Goal: Information Seeking & Learning: Learn about a topic

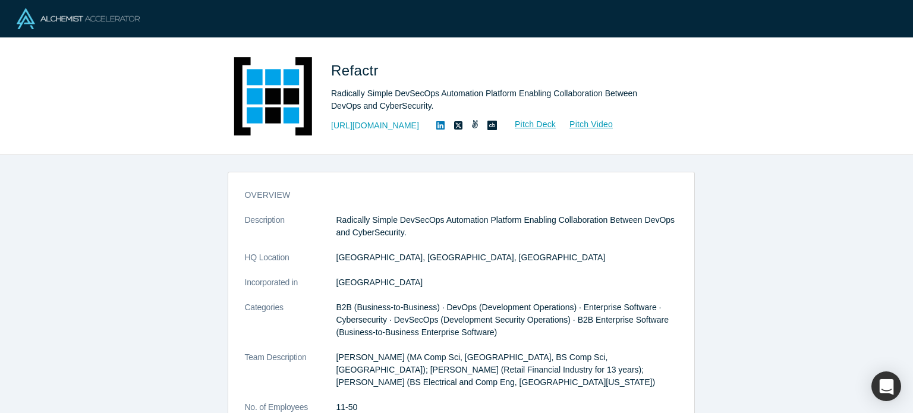
click at [436, 125] on icon at bounding box center [440, 125] width 8 height 8
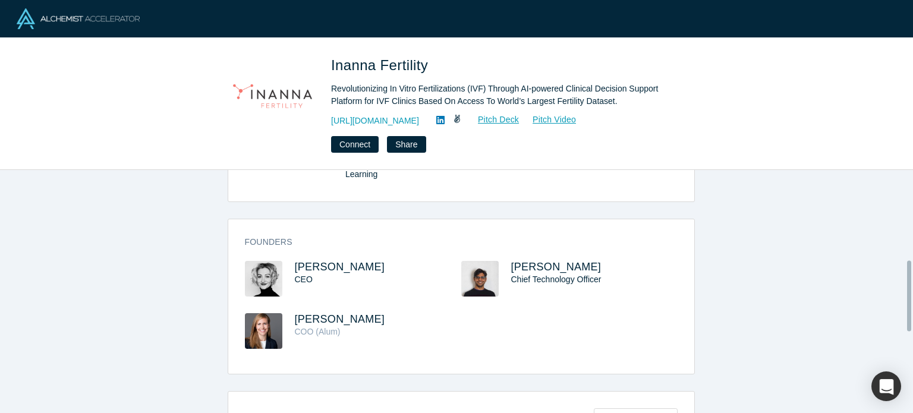
scroll to position [311, 0]
click at [313, 260] on span "Amra Waegli" at bounding box center [340, 266] width 90 height 12
click at [531, 260] on span "Nitin Kumar" at bounding box center [556, 266] width 90 height 12
drag, startPoint x: 371, startPoint y: 240, endPoint x: 291, endPoint y: 241, distance: 79.7
click at [295, 260] on h3 "Amra Waegli" at bounding box center [367, 266] width 145 height 12
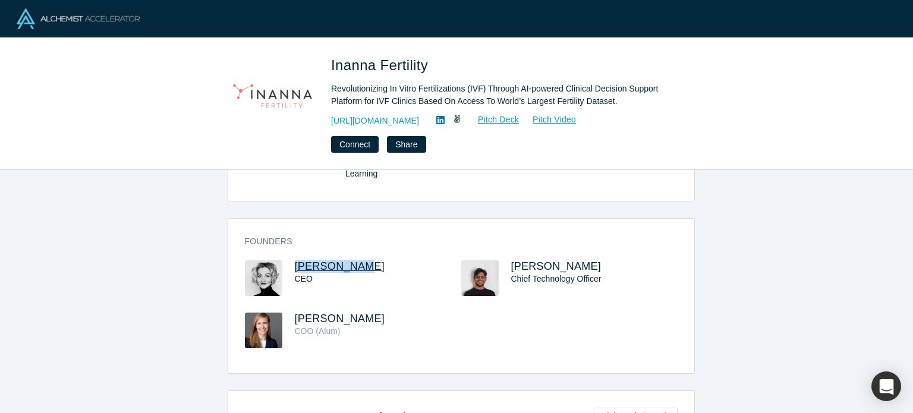
copy span "Amra Waegli"
click at [337, 313] on span "Martina Stucki" at bounding box center [340, 319] width 90 height 12
copy span "Amra Waegli"
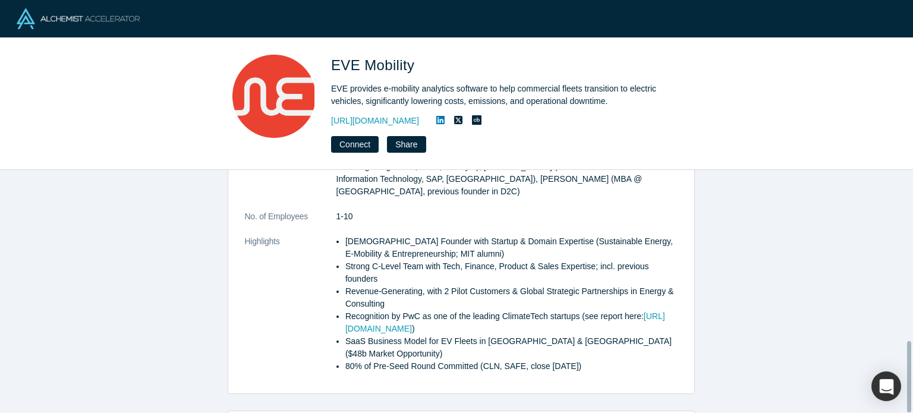
scroll to position [582, 0]
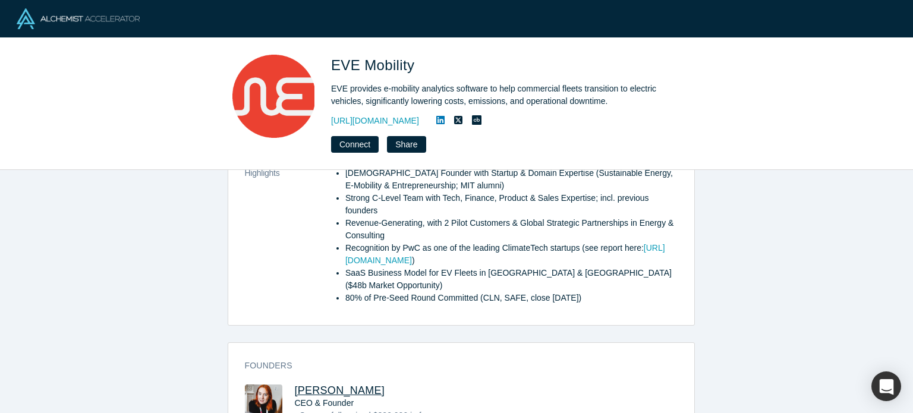
click at [320, 385] on span "Sarah-Marie Rust" at bounding box center [340, 391] width 90 height 12
click at [325, 56] on div "EVE Mobility EVE provides e-mobility analytics software to help commercial flee…" at bounding box center [456, 104] width 467 height 98
drag, startPoint x: 325, startPoint y: 58, endPoint x: 429, endPoint y: 46, distance: 104.8
click at [429, 46] on div "EVE Mobility EVE provides e-mobility analytics software to help commercial flee…" at bounding box center [456, 104] width 913 height 132
copy span "EVE Mobility"
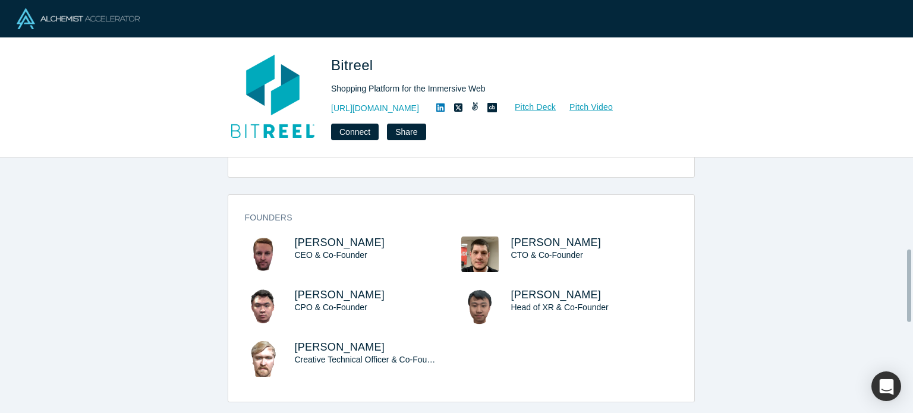
scroll to position [321, 0]
click at [329, 238] on span "[PERSON_NAME]" at bounding box center [340, 244] width 90 height 12
click at [307, 290] on span "[PERSON_NAME]" at bounding box center [340, 296] width 90 height 12
click at [552, 238] on span "Matt Thompson" at bounding box center [556, 244] width 90 height 12
click at [556, 290] on span "Yuxuan Liu" at bounding box center [556, 296] width 90 height 12
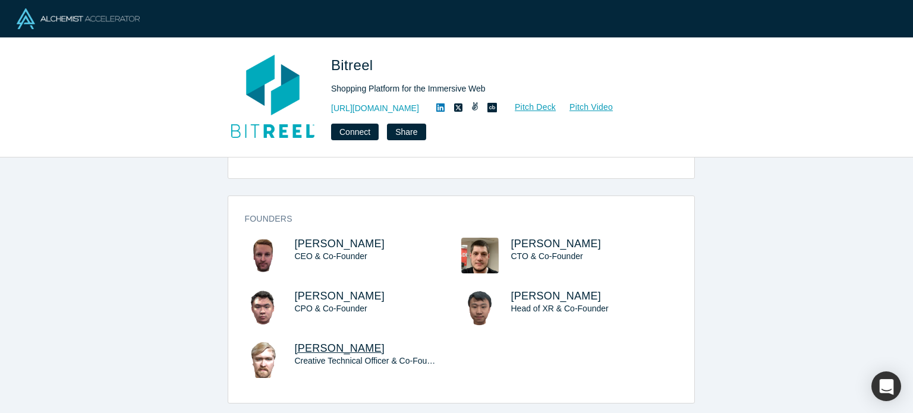
click at [361, 342] on span "Valentine Kozin" at bounding box center [340, 348] width 90 height 12
drag, startPoint x: 331, startPoint y: 59, endPoint x: 381, endPoint y: 56, distance: 50.7
click at [381, 56] on div "Bitreel Shopping Platform for the Immersive Web https://www.bitreel.com/ Pitch …" at bounding box center [456, 98] width 467 height 86
copy span "Bitreel"
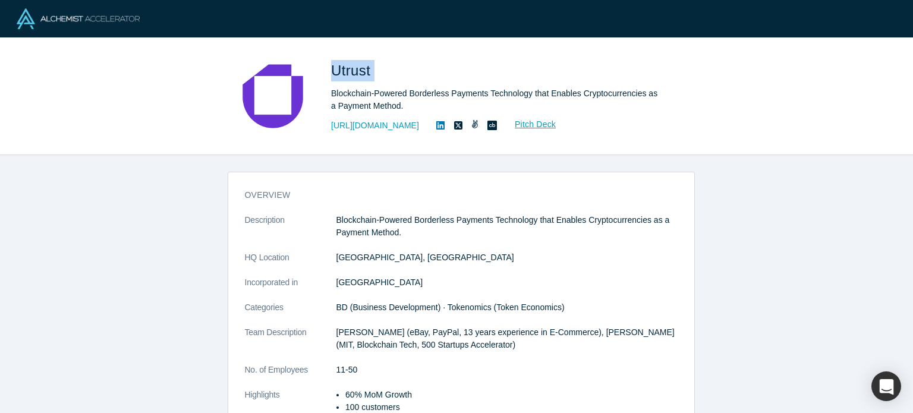
drag, startPoint x: 327, startPoint y: 67, endPoint x: 373, endPoint y: 64, distance: 46.5
click at [373, 64] on div "Utrust Blockchain-Powered Borderless Payments Technology that Enables Cryptocur…" at bounding box center [456, 96] width 467 height 83
click at [436, 125] on icon at bounding box center [440, 125] width 8 height 8
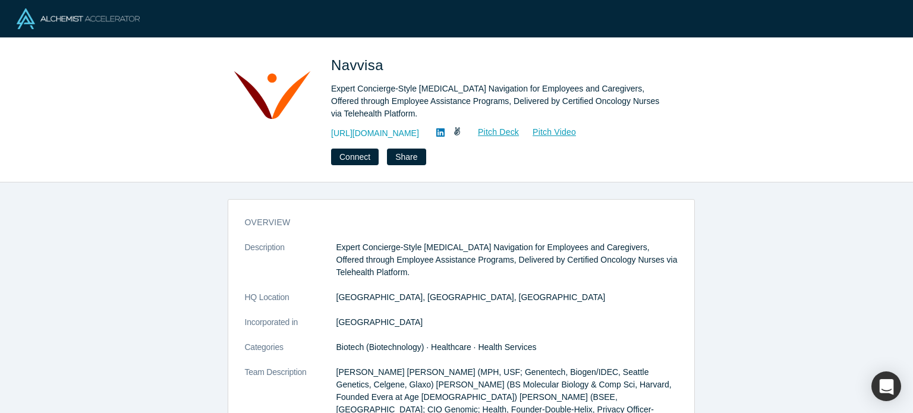
scroll to position [318, 0]
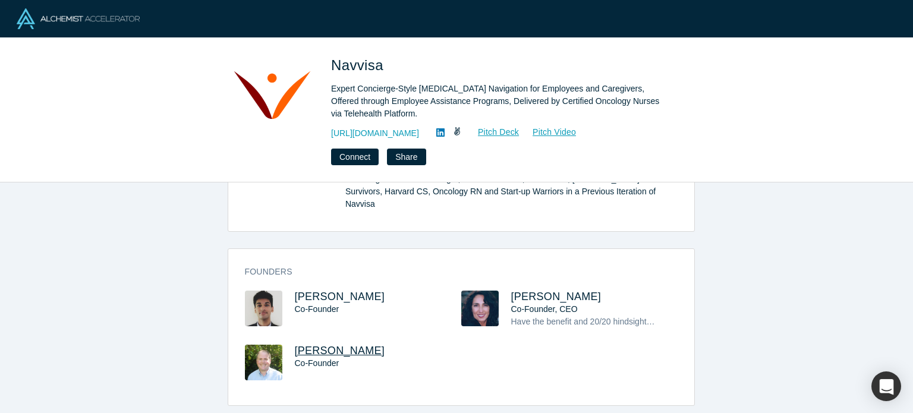
click at [328, 345] on span "Ken Stineman" at bounding box center [340, 351] width 90 height 12
click at [512, 291] on span "Vanessa Johnson" at bounding box center [556, 297] width 90 height 12
drag, startPoint x: 375, startPoint y: 63, endPoint x: 332, endPoint y: 61, distance: 42.3
click at [332, 61] on span "Navvisa" at bounding box center [359, 65] width 56 height 16
copy span "Navvisa"
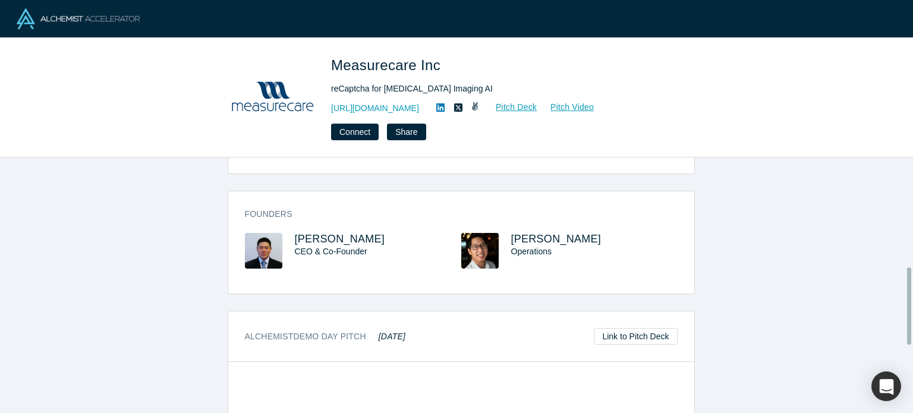
scroll to position [363, 0]
click at [317, 233] on span "[PERSON_NAME]" at bounding box center [340, 239] width 90 height 12
click at [516, 237] on span "Chris Chan" at bounding box center [556, 239] width 90 height 12
click at [442, 107] on icon at bounding box center [440, 107] width 8 height 8
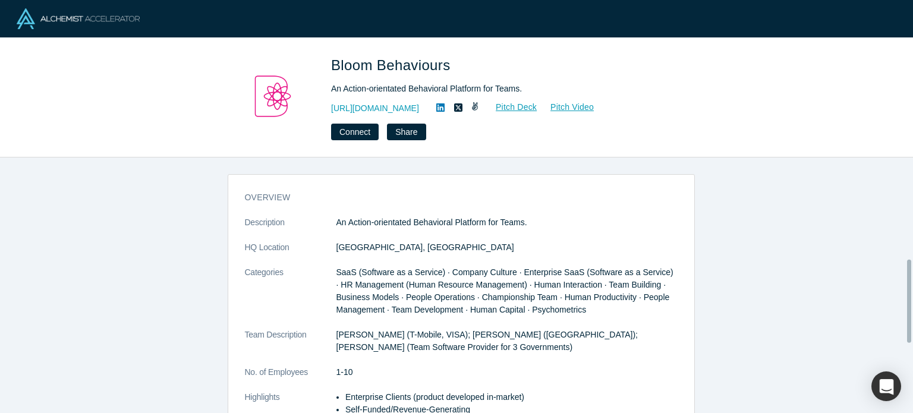
scroll to position [313, 0]
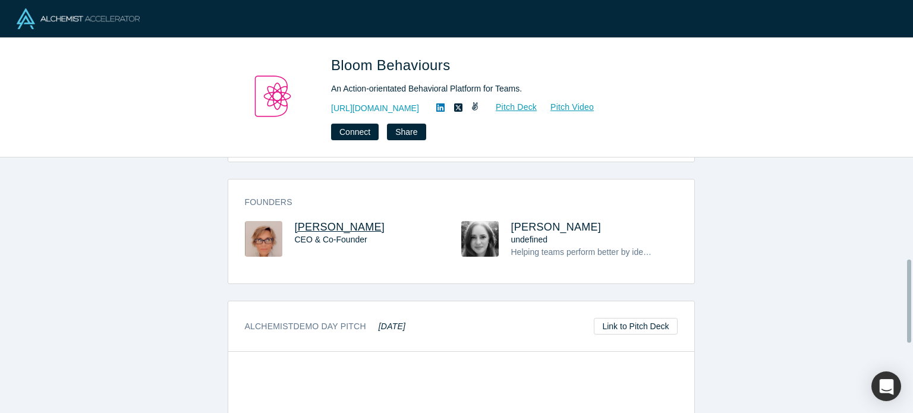
click at [346, 224] on span "Sarah Buxton" at bounding box center [340, 227] width 90 height 12
click at [445, 106] on icon at bounding box center [440, 108] width 8 height 10
click at [403, 104] on link "https://www.discoverbloom.io" at bounding box center [375, 108] width 88 height 12
click at [310, 226] on span "Sarah Buxton" at bounding box center [340, 227] width 90 height 12
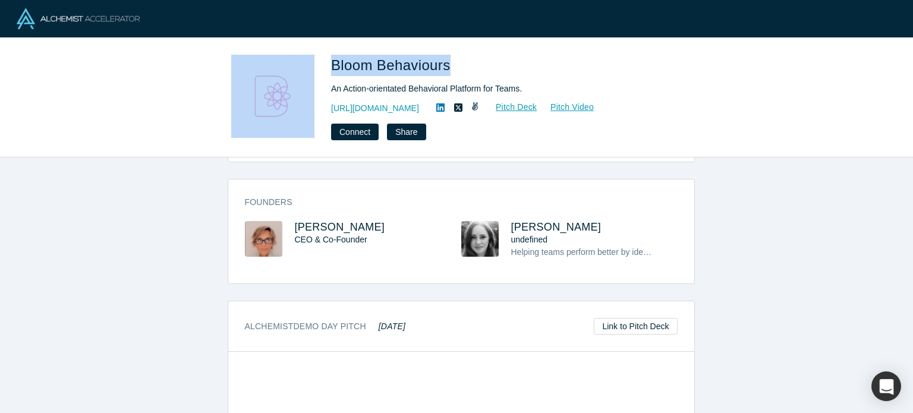
drag, startPoint x: 444, startPoint y: 61, endPoint x: 320, endPoint y: 64, distance: 124.3
click at [320, 64] on div "Bloom Behaviours An Action-orientated Behavioral Platform for Teams. https://ww…" at bounding box center [456, 98] width 467 height 86
copy div "Bloom Behaviours"
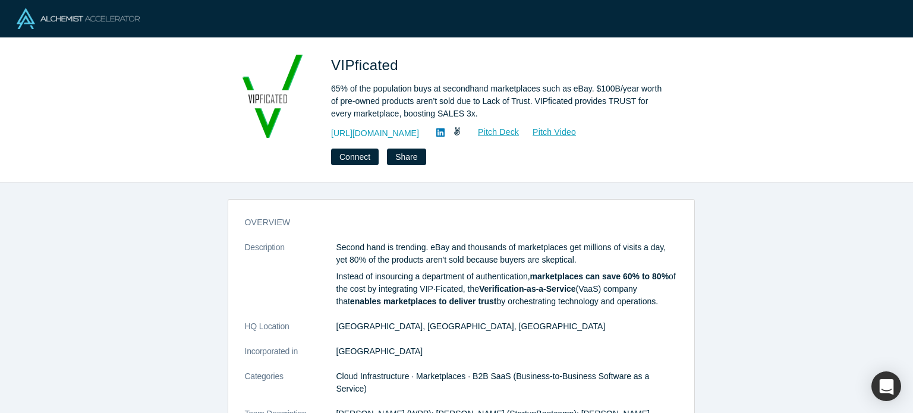
scroll to position [395, 0]
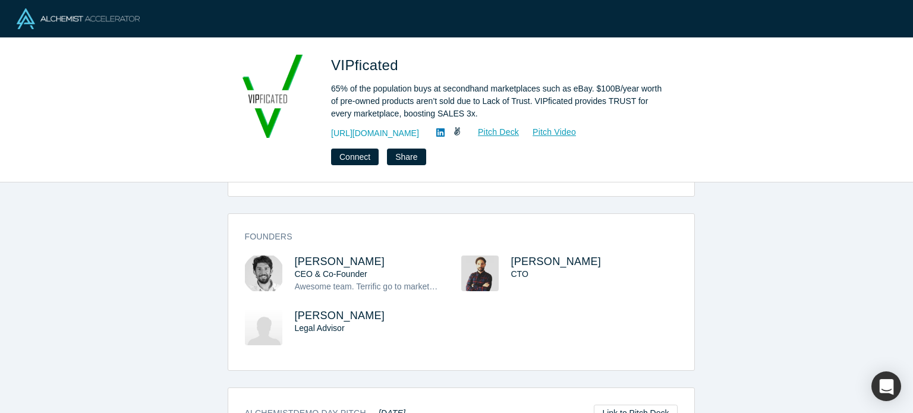
click at [445, 130] on icon at bounding box center [440, 132] width 8 height 8
drag, startPoint x: 371, startPoint y: 237, endPoint x: 273, endPoint y: 241, distance: 98.2
click at [273, 256] on div "[PERSON_NAME] CEO & Co-Founder Awesome team. Terrific go to market in a tailore…" at bounding box center [353, 283] width 216 height 54
copy div "[PERSON_NAME]"
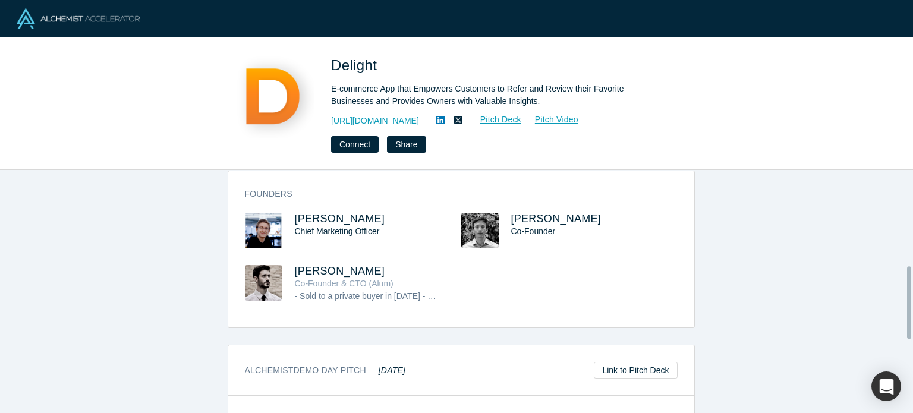
scroll to position [321, 0]
click at [320, 265] on span "[PERSON_NAME]" at bounding box center [340, 271] width 90 height 12
click at [547, 213] on span "[PERSON_NAME]" at bounding box center [556, 219] width 90 height 12
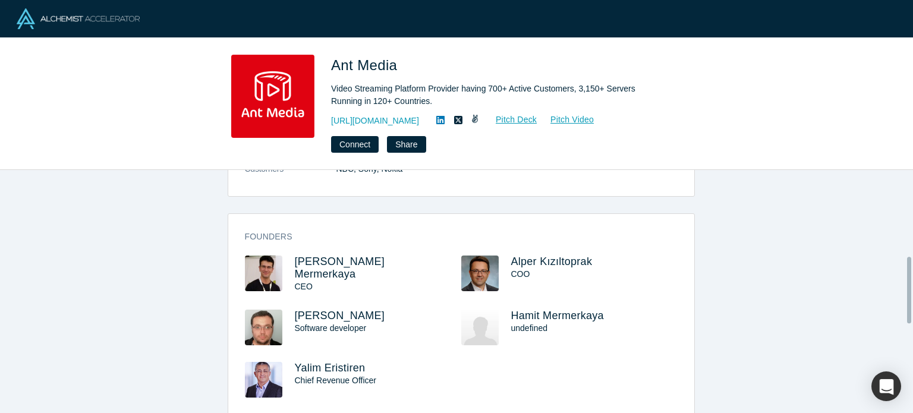
scroll to position [316, 0]
click at [313, 255] on span "[PERSON_NAME] Mermerkaya" at bounding box center [340, 267] width 90 height 24
